Goal: Task Accomplishment & Management: Complete application form

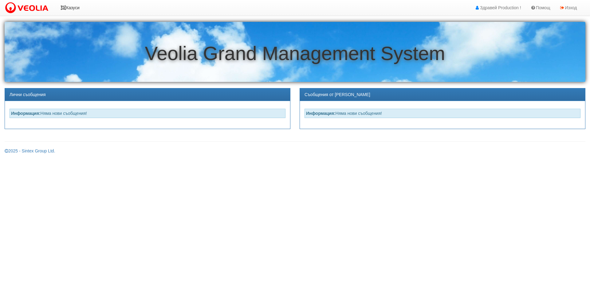
click at [79, 7] on link "Казуси" at bounding box center [70, 7] width 28 height 15
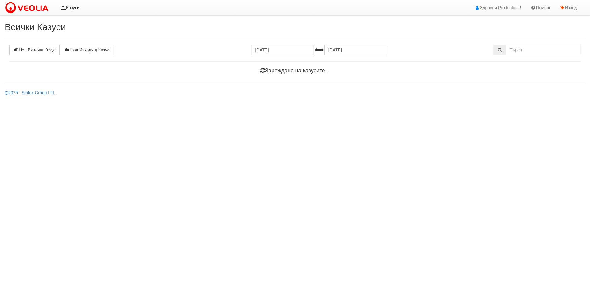
click at [68, 6] on link "Казуси" at bounding box center [70, 7] width 28 height 15
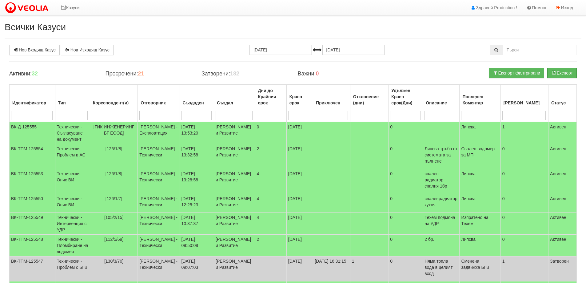
click at [116, 116] on input "search" at bounding box center [114, 115] width 44 height 9
type input "227"
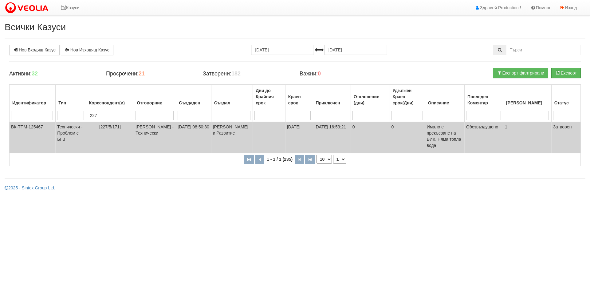
type input "22"
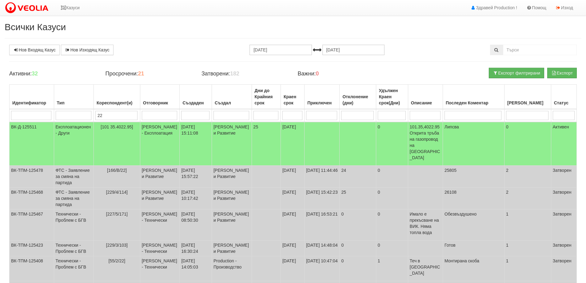
drag, startPoint x: 115, startPoint y: 115, endPoint x: 83, endPoint y: 114, distance: 31.7
click at [83, 114] on tr "22" at bounding box center [293, 115] width 567 height 13
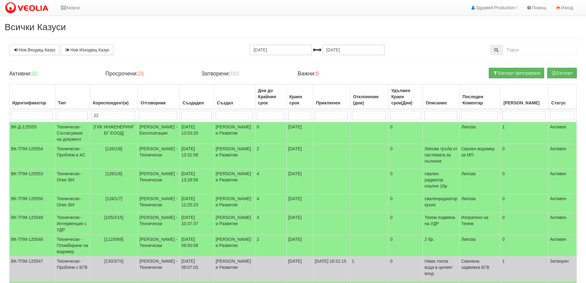
type input "227"
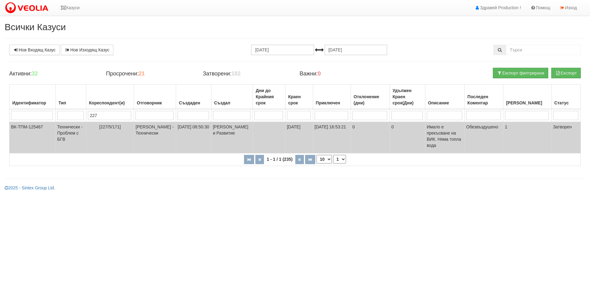
type input "227/"
type input "227/4"
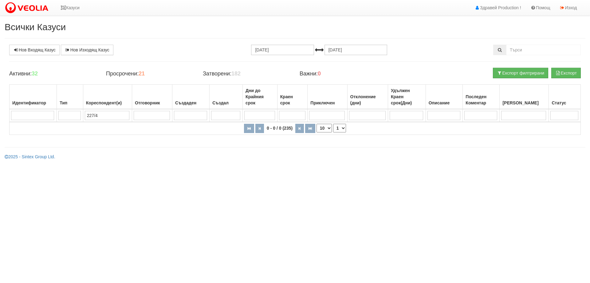
type input "227/"
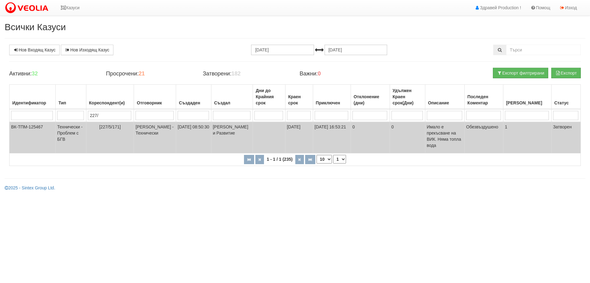
type input "227"
type input "227/"
type input "227/4"
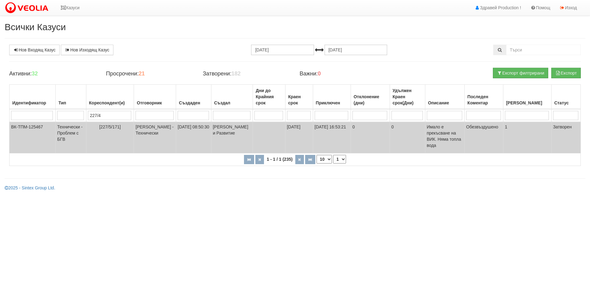
type input "227/4"
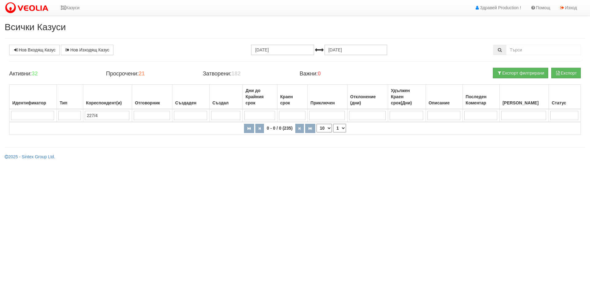
type input "227/"
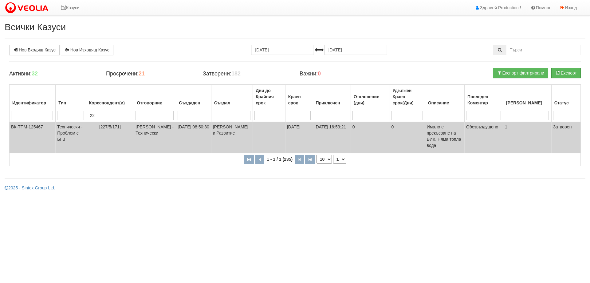
type input "2"
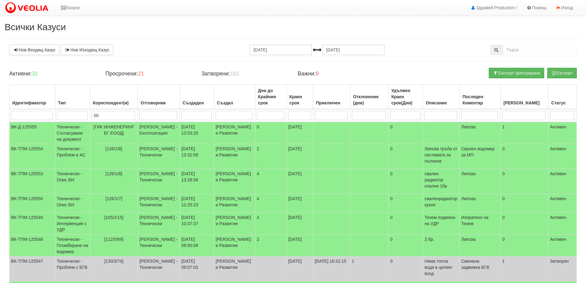
type input "004"
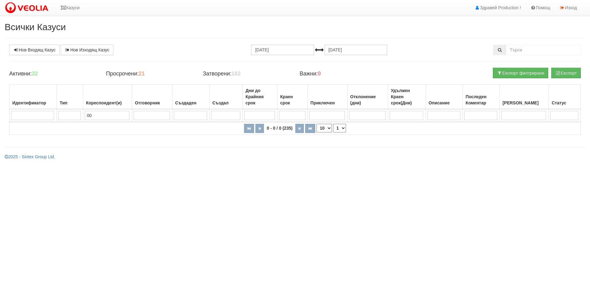
type input "0"
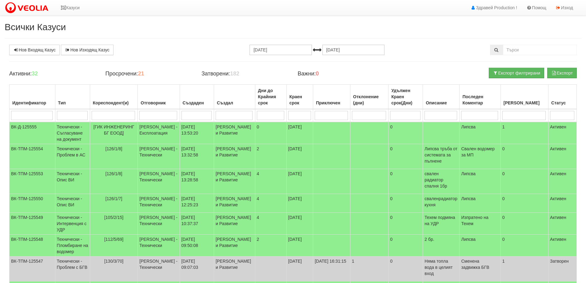
click at [147, 31] on h2 "Всички Казуси" at bounding box center [293, 27] width 577 height 10
click at [118, 115] on input "search" at bounding box center [114, 115] width 44 height 9
click at [143, 47] on div "Нов Входящ Казус Нов Изходящ Казус" at bounding box center [101, 50] width 192 height 10
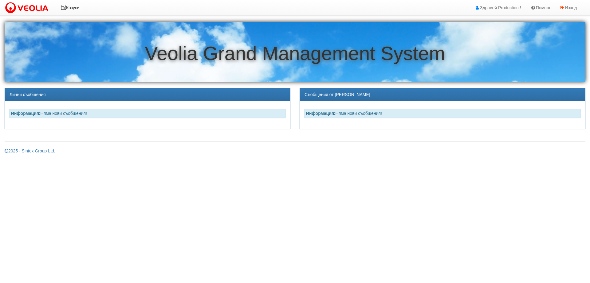
click at [74, 7] on link "Казуси" at bounding box center [70, 7] width 28 height 15
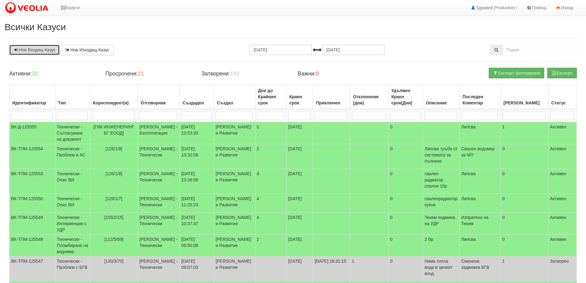
click at [45, 50] on link "Нов Входящ Казус" at bounding box center [34, 50] width 50 height 10
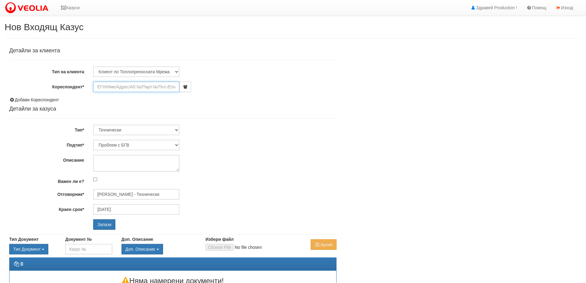
click at [168, 88] on input "Кореспондент*" at bounding box center [136, 86] width 86 height 10
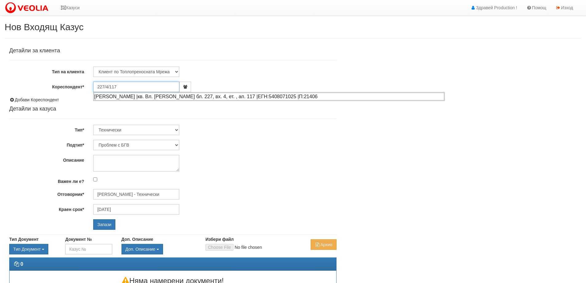
click at [282, 97] on div "РОСЕН НИКОЛАЕВ ЧАУШЕВ |кв. Вл. Варненчик бл. 227, вх. 4, ет. , ап. 117 |ЕГН:540…" at bounding box center [269, 97] width 350 height 8
type input "Кристина Чаушева"
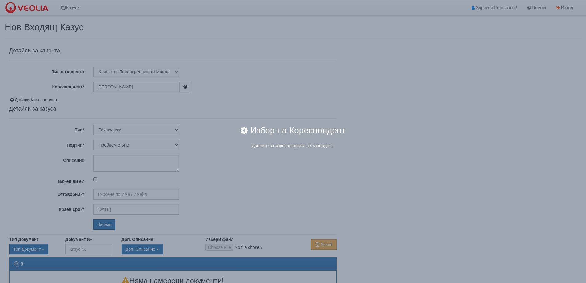
type input "Дончо Дончев - Технически"
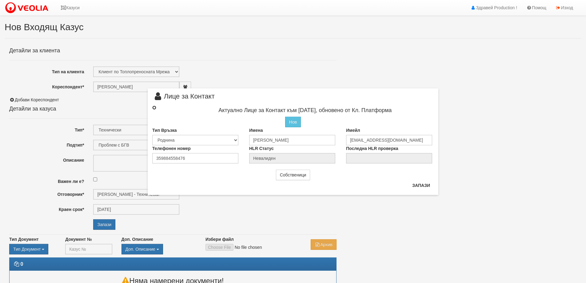
click at [154, 107] on input "radio" at bounding box center [154, 107] width 4 height 4
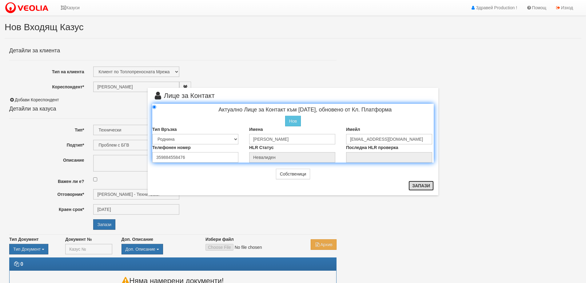
click at [422, 187] on button "Запази" at bounding box center [420, 185] width 25 height 10
radio input "true"
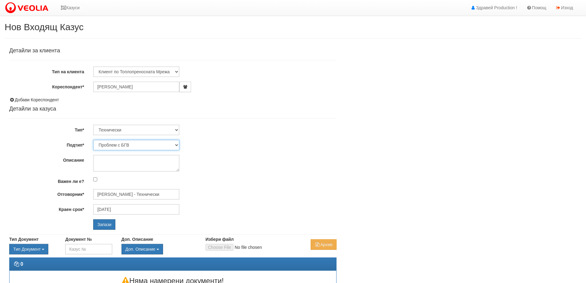
click at [135, 144] on select "Проблем с БГВ Теч ВОИ Теч БГВ Теч в АС Теч от водомер Проблем в АС Интервенция …" at bounding box center [136, 145] width 86 height 10
click at [124, 161] on textarea "Описание" at bounding box center [136, 163] width 86 height 17
click at [99, 160] on textarea "Описание" at bounding box center [136, 163] width 86 height 17
type textarea "A"
click at [143, 166] on textarea "Абонатът се оплаква от проблем с температурата на БГВ.Ж" at bounding box center [136, 163] width 86 height 17
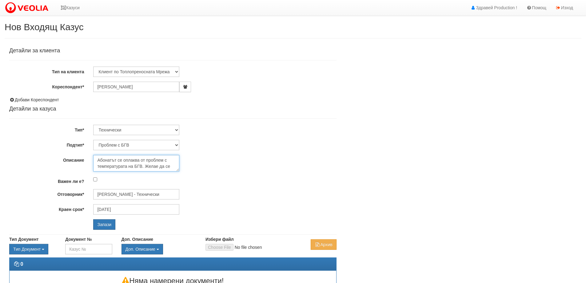
scroll to position [4, 0]
click at [148, 167] on textarea "Абонатът се оплаква от проблем с температурата на БГВ. Желае да се отстрани про…" at bounding box center [136, 163] width 86 height 17
type textarea "Абонатът се оплаква от проблем с температурата на БГВ. Желае да се отстрани про…"
click at [113, 225] on input "Запази" at bounding box center [104, 224] width 22 height 10
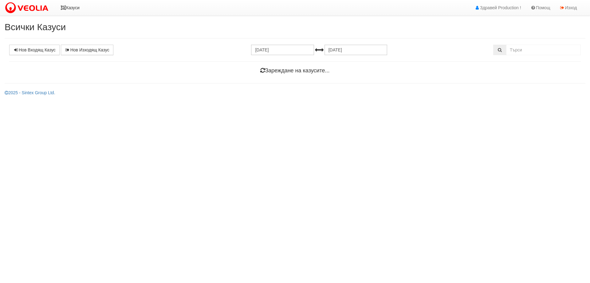
click at [73, 10] on link "Казуси" at bounding box center [70, 7] width 28 height 15
